Goal: Task Accomplishment & Management: Use online tool/utility

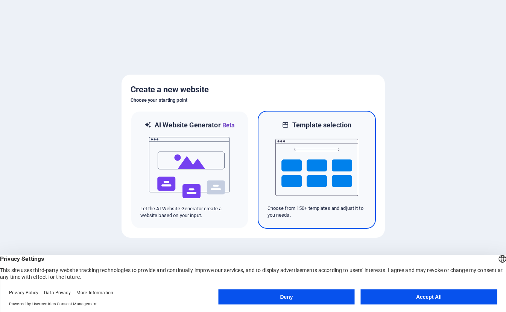
click at [299, 168] on img at bounding box center [316, 166] width 83 height 75
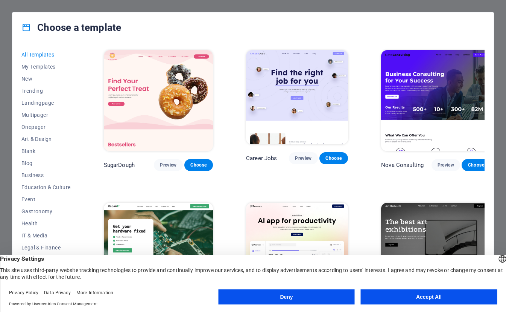
click at [309, 296] on button "Deny" at bounding box center [286, 296] width 136 height 15
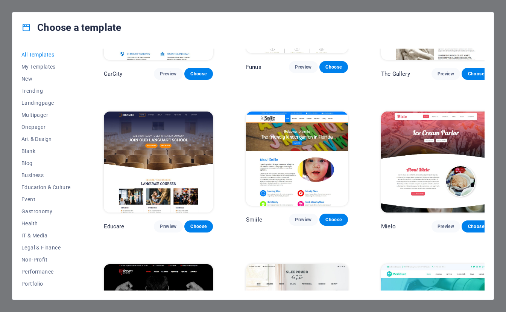
scroll to position [4684, 0]
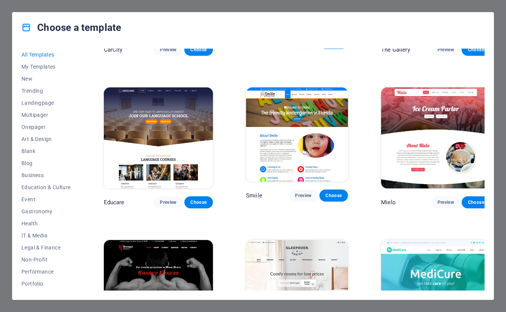
click at [117, 198] on p "Educare" at bounding box center [114, 202] width 21 height 8
click at [35, 111] on button "Multipager" at bounding box center [45, 115] width 49 height 12
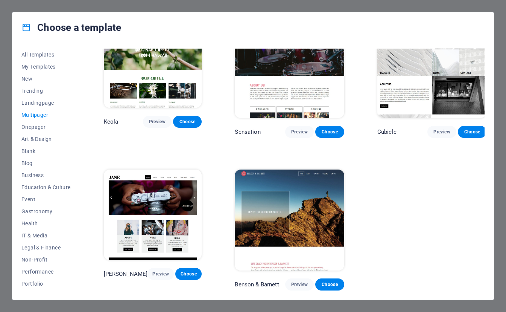
scroll to position [2478, 0]
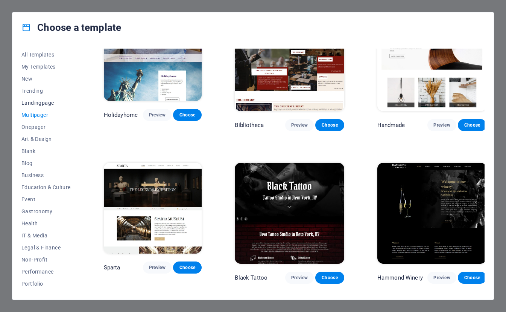
click at [29, 100] on span "Landingpage" at bounding box center [45, 103] width 49 height 6
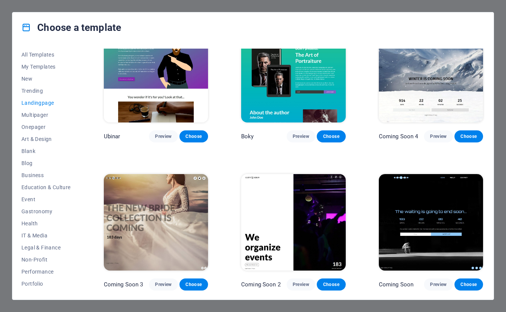
scroll to position [1050, 0]
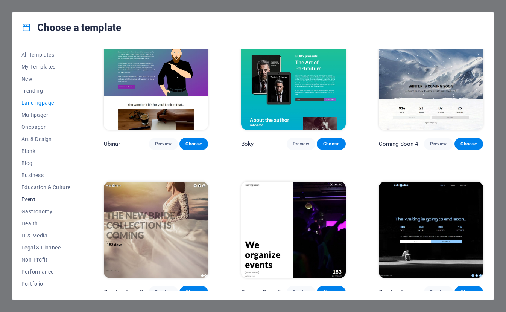
click at [24, 200] on span "Event" at bounding box center [45, 199] width 49 height 6
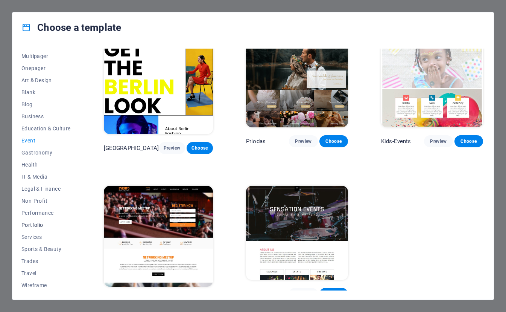
scroll to position [59, 0]
click at [38, 287] on button "Wireframe" at bounding box center [45, 284] width 49 height 12
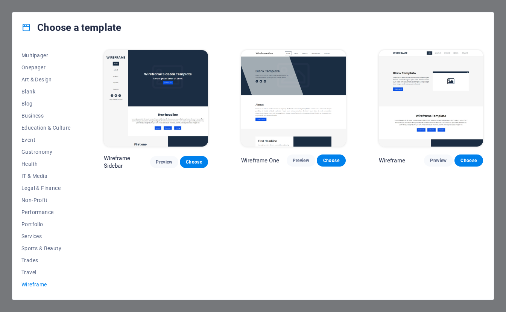
scroll to position [0, 0]
click at [191, 159] on span "Choose" at bounding box center [194, 162] width 16 height 6
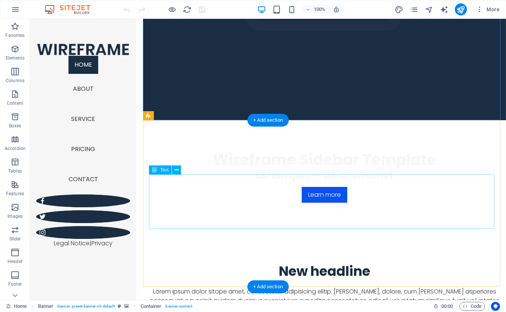
scroll to position [181, 0]
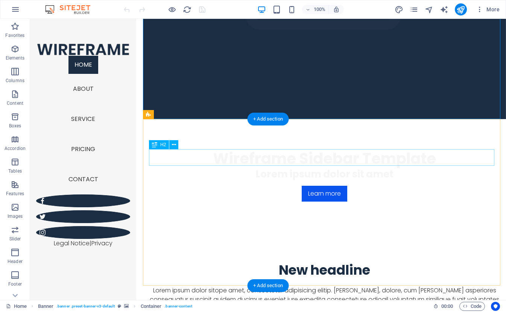
click at [347, 261] on div "New headline" at bounding box center [324, 269] width 351 height 17
click at [384, 261] on div "New headline" at bounding box center [324, 269] width 351 height 17
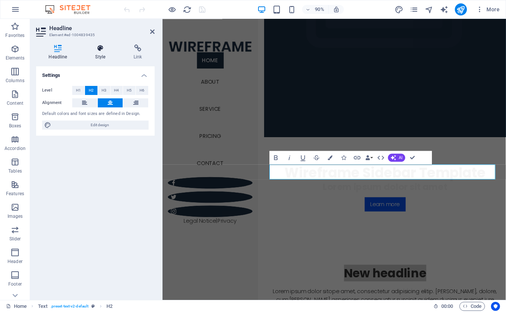
click at [107, 52] on icon at bounding box center [100, 48] width 35 height 8
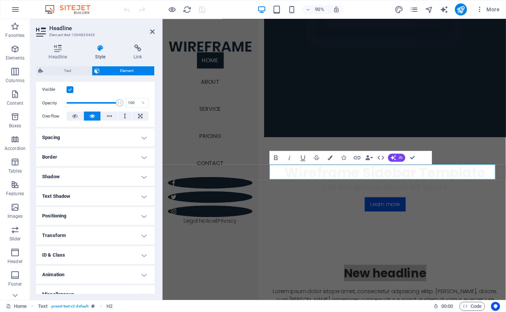
scroll to position [106, 0]
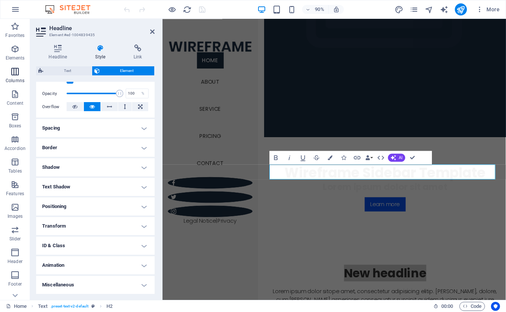
click at [15, 68] on icon "button" at bounding box center [15, 71] width 9 height 9
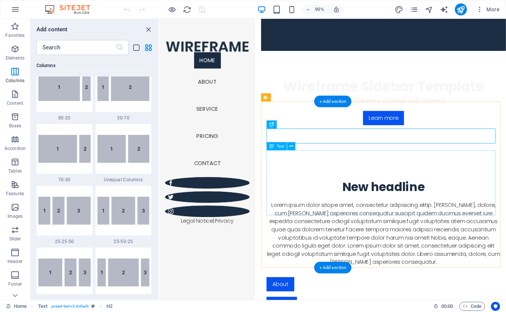
scroll to position [328, 0]
